Goal: Transaction & Acquisition: Purchase product/service

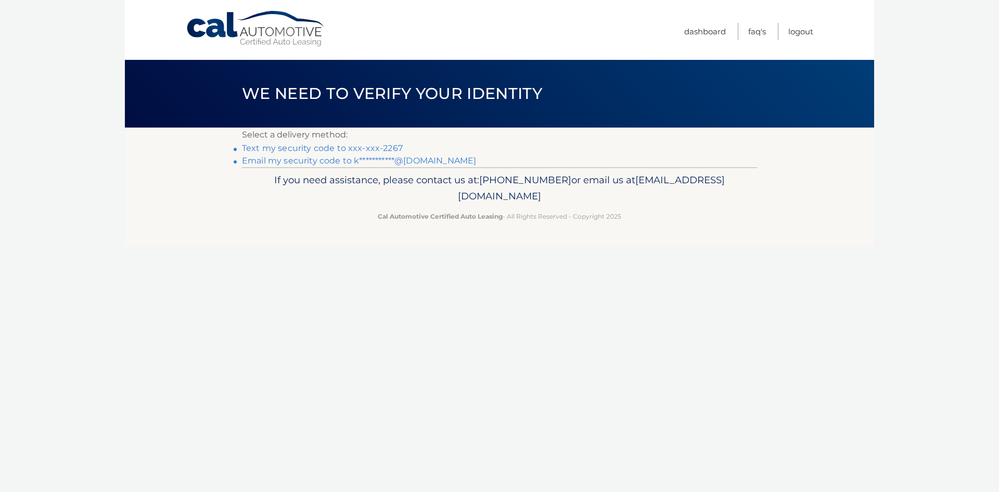
click at [364, 146] on link "Text my security code to xxx-xxx-2267" at bounding box center [322, 148] width 161 height 10
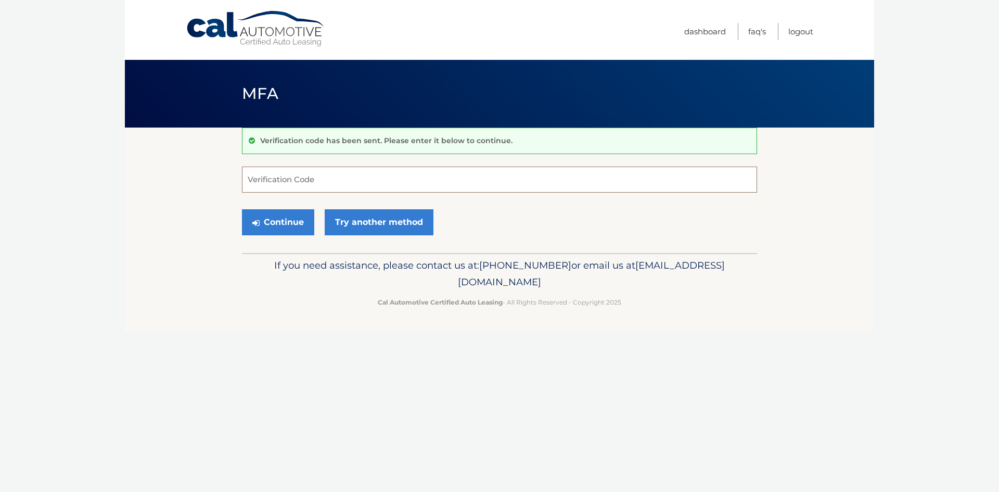
click at [247, 184] on input "Verification Code" at bounding box center [499, 180] width 515 height 26
type input "640311"
click at [242, 209] on button "Continue" at bounding box center [278, 222] width 72 height 26
click at [290, 218] on button "Continue" at bounding box center [278, 222] width 72 height 26
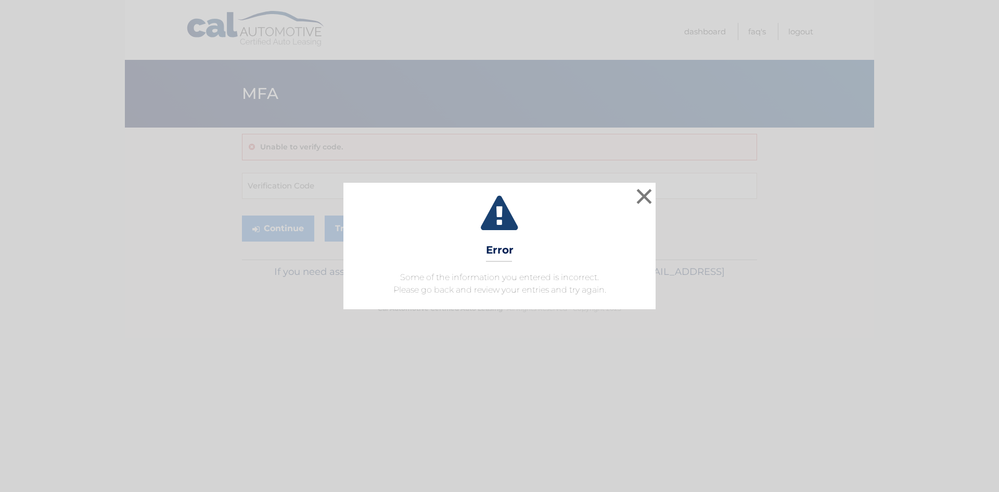
click at [656, 200] on div "× Error Some of the information you entered is incorrect. Please go back and re…" at bounding box center [499, 246] width 991 height 126
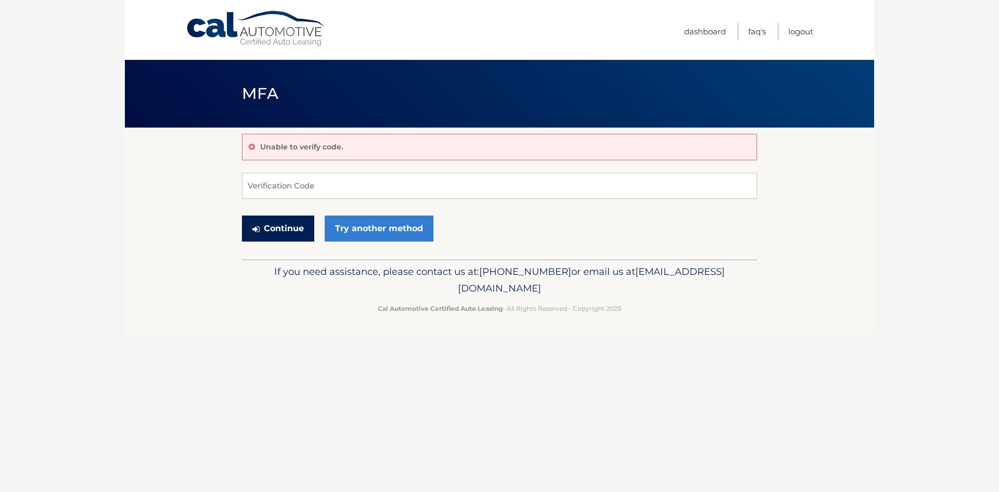
click at [299, 232] on button "Continue" at bounding box center [278, 229] width 72 height 26
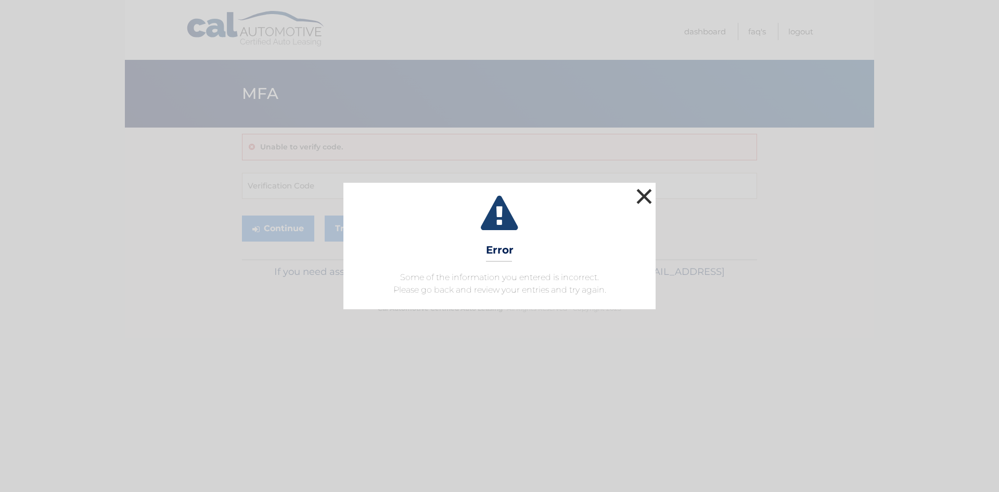
click at [636, 200] on button "×" at bounding box center [644, 196] width 21 height 21
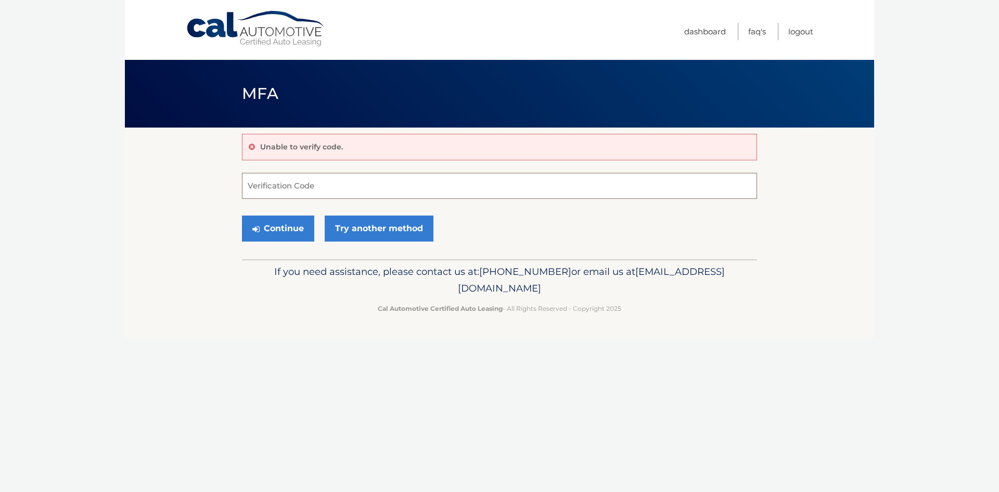
click at [389, 193] on input "Verification Code" at bounding box center [499, 186] width 515 height 26
type input "640311"
click at [242, 216] on button "Continue" at bounding box center [278, 229] width 72 height 26
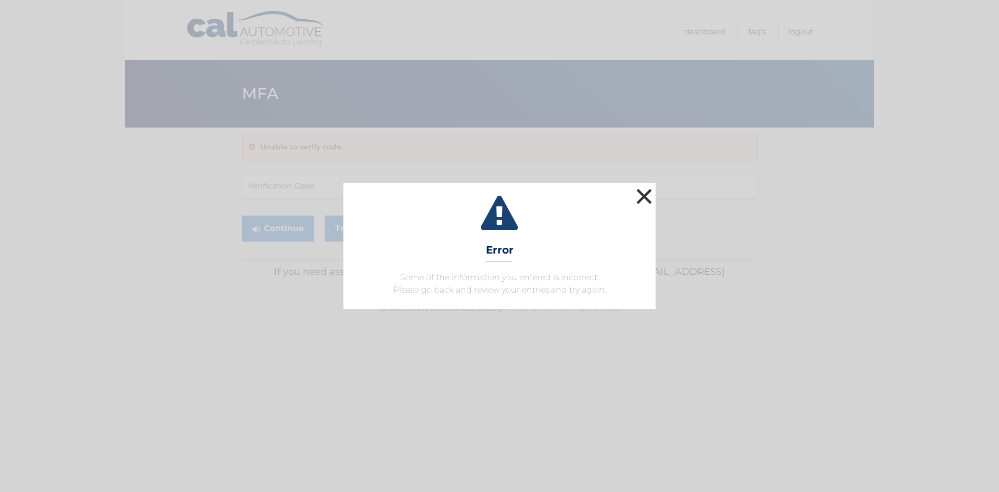
click at [642, 192] on button "×" at bounding box center [644, 196] width 21 height 21
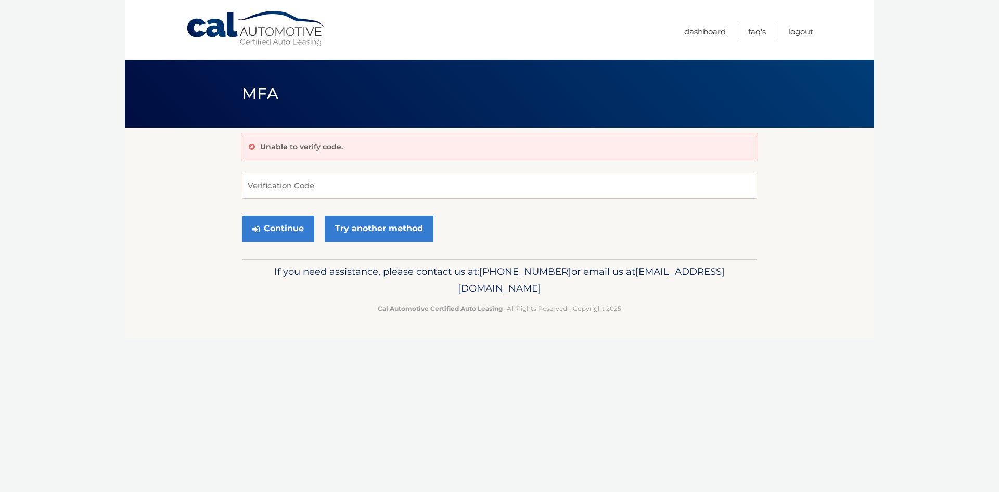
click at [218, 26] on link "Cal Automotive" at bounding box center [256, 28] width 141 height 37
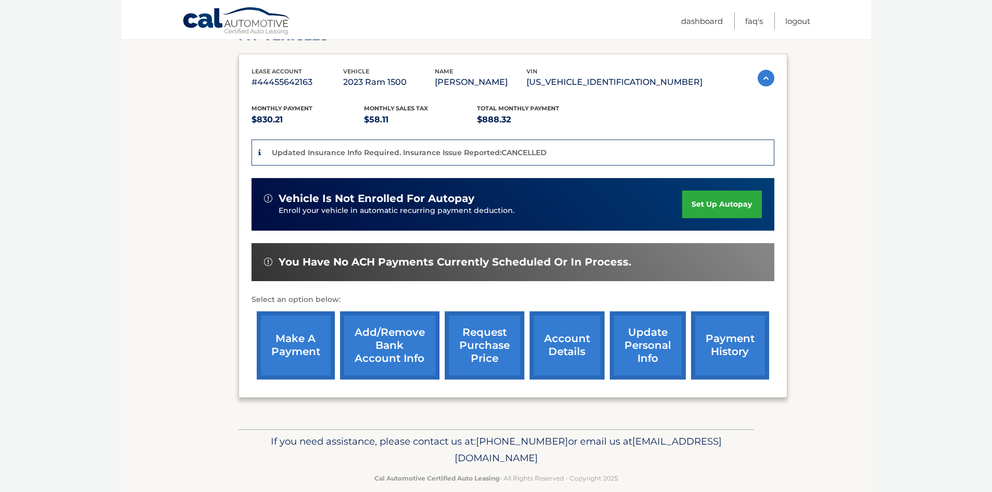
scroll to position [178, 0]
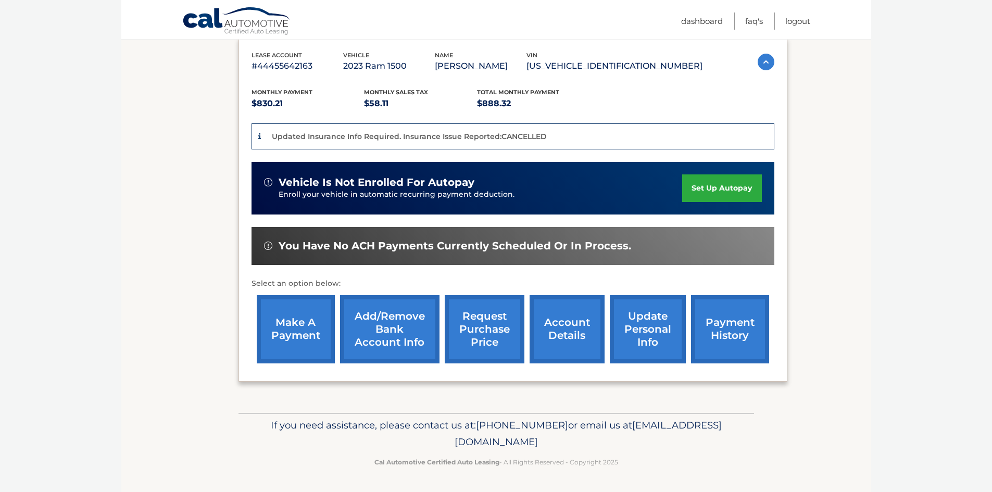
click at [313, 324] on link "make a payment" at bounding box center [296, 329] width 78 height 68
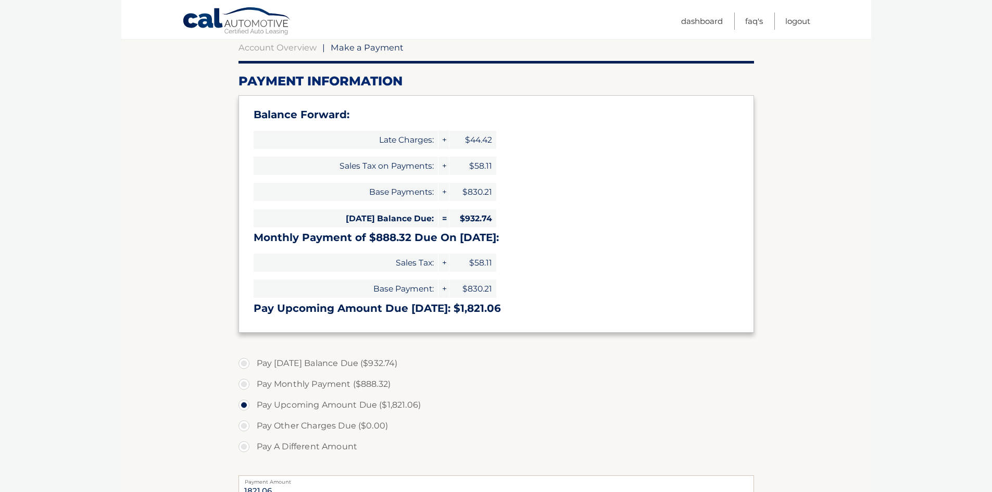
scroll to position [156, 0]
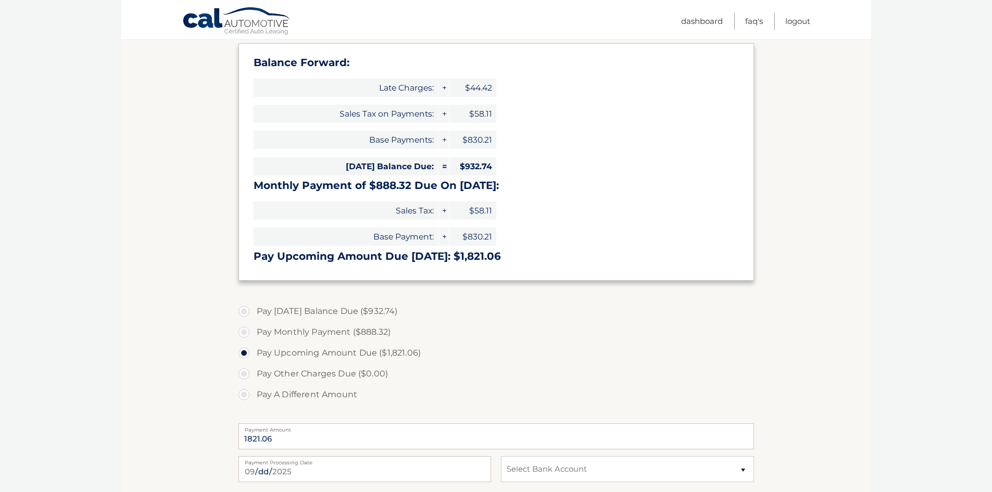
click at [240, 311] on label "Pay [DATE] Balance Due ($932.74)" at bounding box center [495, 311] width 515 height 21
click at [243, 311] on input "Pay [DATE] Balance Due ($932.74)" at bounding box center [248, 309] width 10 height 17
radio input "true"
type input "932.74"
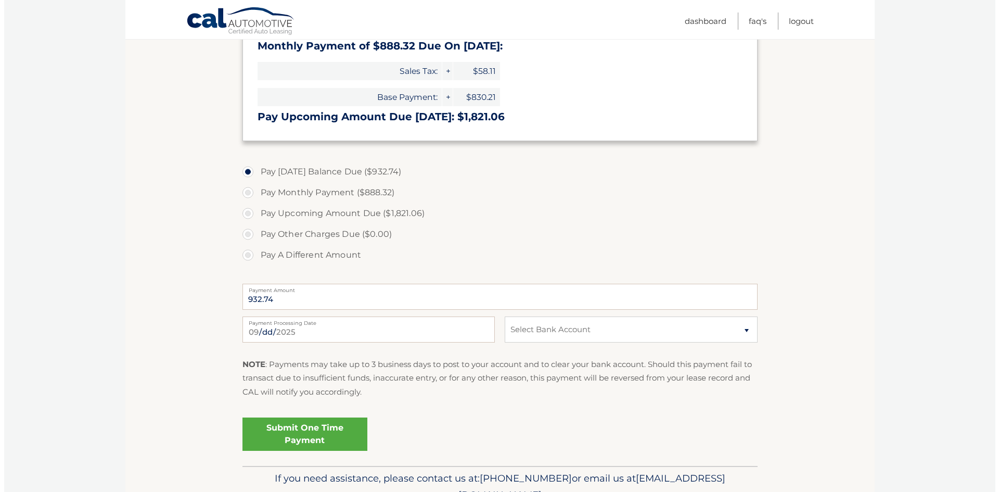
scroll to position [312, 0]
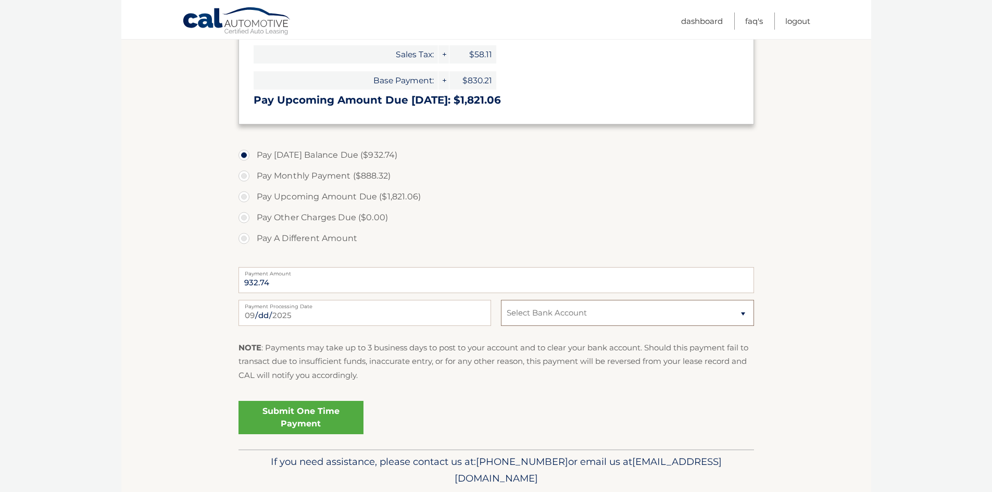
click at [512, 319] on select "Select Bank Account Checking BANK OF AMERICA, N.A. *****7187 Checking SOFI BANK…" at bounding box center [627, 313] width 252 height 26
select select "NzlkNzk5NDktNjEzYy00ZDgxLTg5MTMtYjVjNzI3MDFhNWE1"
click at [501, 300] on select "Select Bank Account Checking BANK OF AMERICA, N.A. *****7187 Checking SOFI BANK…" at bounding box center [627, 313] width 252 height 26
click at [290, 415] on link "Submit One Time Payment" at bounding box center [300, 417] width 125 height 33
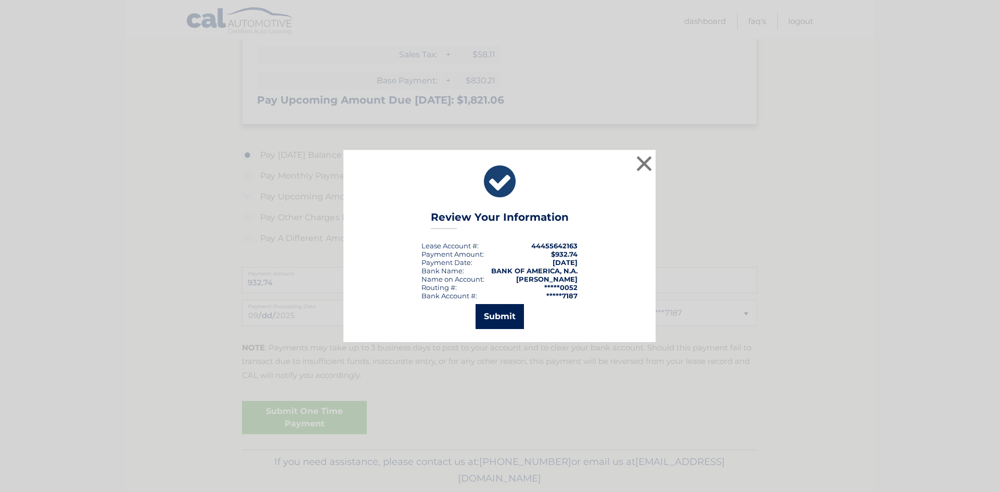
click at [495, 311] on button "Submit" at bounding box center [500, 316] width 48 height 25
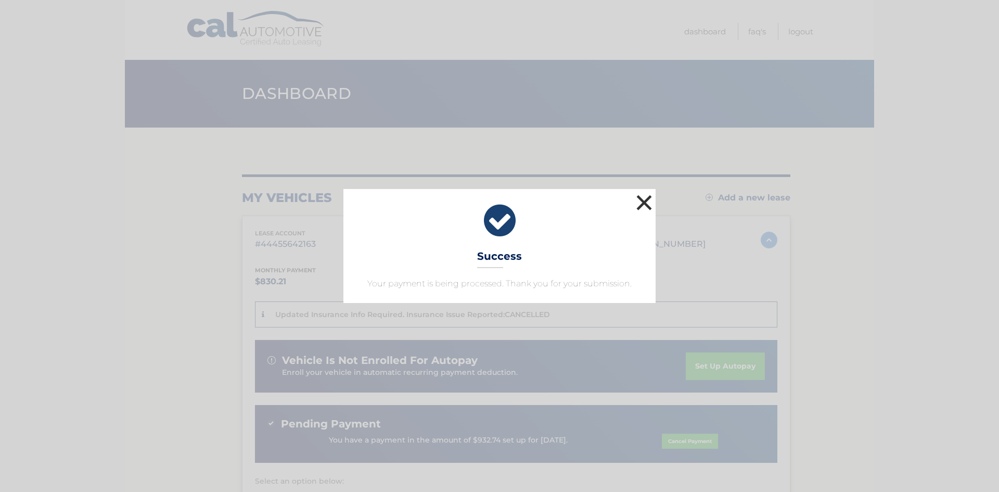
click at [648, 204] on button "×" at bounding box center [644, 202] width 21 height 21
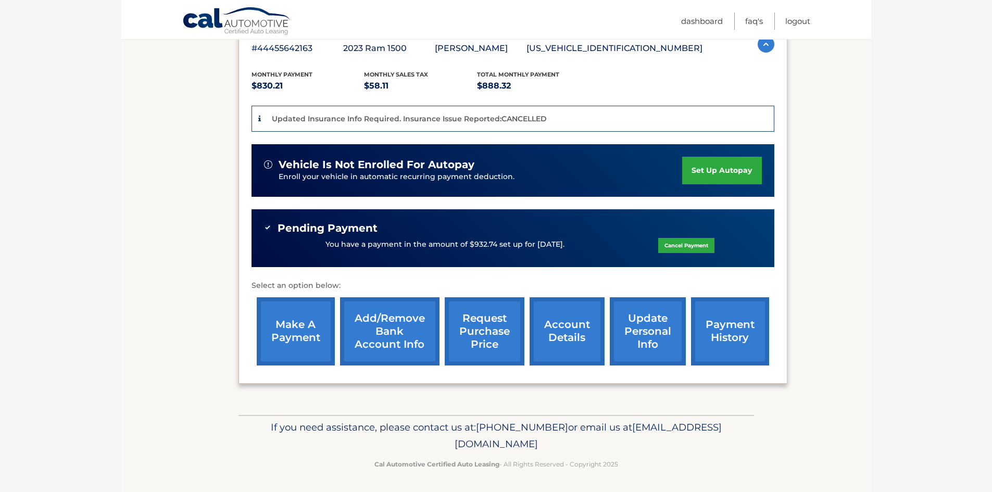
scroll to position [198, 0]
